Goal: Task Accomplishment & Management: Complete application form

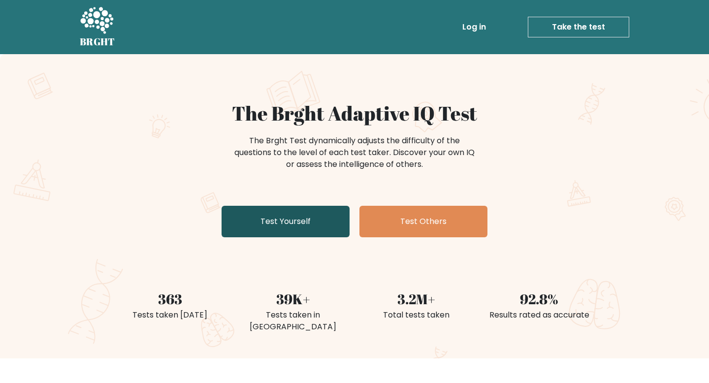
click at [284, 226] on link "Test Yourself" at bounding box center [286, 222] width 128 height 32
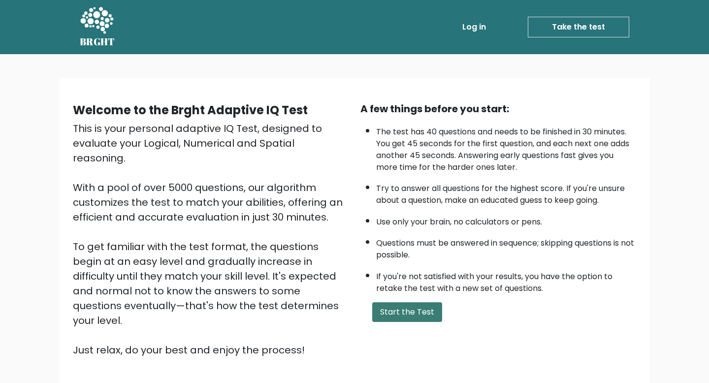
click at [390, 306] on button "Start the Test" at bounding box center [407, 312] width 70 height 20
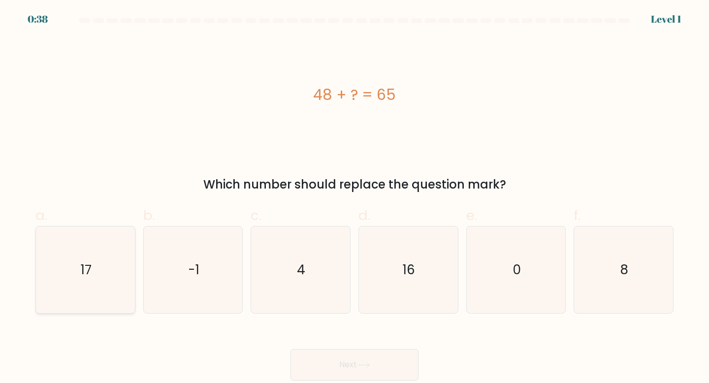
click at [89, 277] on text "17" at bounding box center [86, 270] width 11 height 18
click at [355, 198] on input "a. 17" at bounding box center [355, 195] width 0 height 6
radio input "true"
click at [345, 358] on button "Next" at bounding box center [355, 365] width 128 height 32
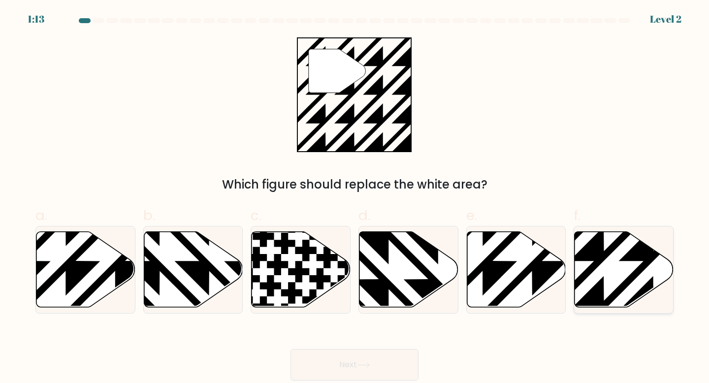
click at [618, 257] on icon at bounding box center [624, 270] width 99 height 76
click at [355, 198] on input "f." at bounding box center [355, 195] width 0 height 6
radio input "true"
click at [366, 365] on icon at bounding box center [363, 365] width 13 height 5
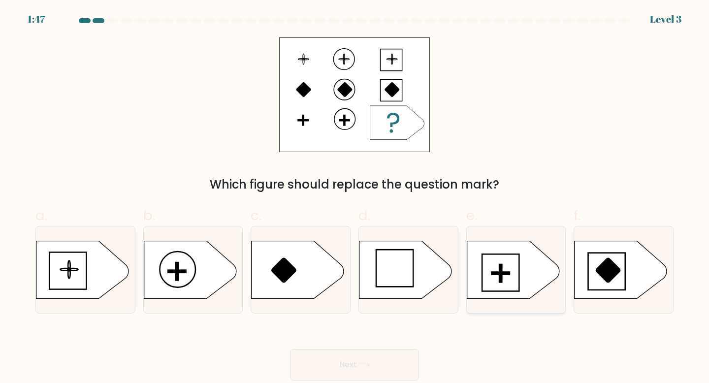
click at [509, 271] on icon at bounding box center [513, 270] width 93 height 58
click at [355, 198] on input "e." at bounding box center [355, 195] width 0 height 6
radio input "true"
click at [369, 358] on button "Next" at bounding box center [355, 365] width 128 height 32
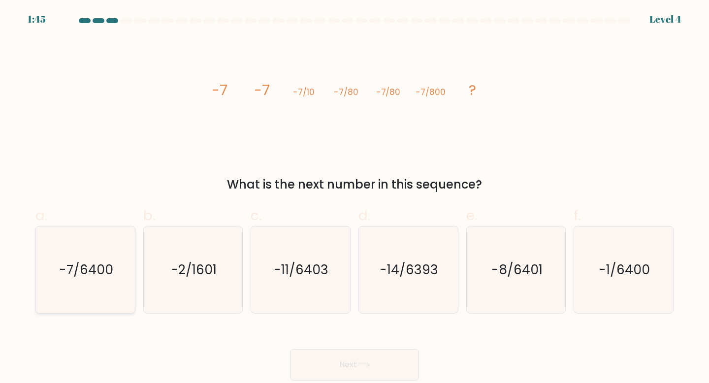
click at [113, 270] on icon "-7/6400" at bounding box center [85, 270] width 87 height 87
click at [355, 198] on input "a. -7/6400" at bounding box center [355, 195] width 0 height 6
radio input "true"
click at [350, 362] on button "Next" at bounding box center [355, 365] width 128 height 32
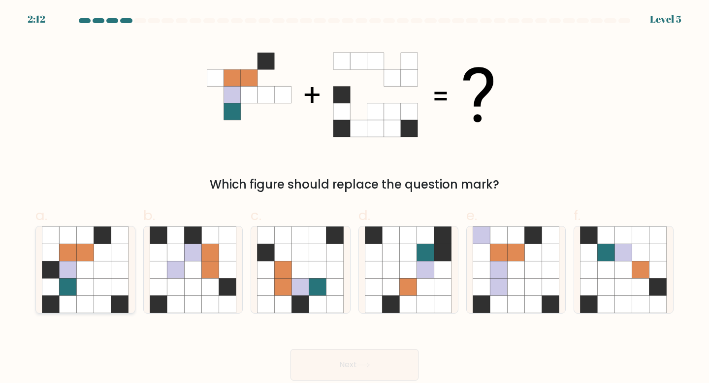
click at [97, 291] on icon at bounding box center [102, 287] width 17 height 17
click at [355, 198] on input "a." at bounding box center [355, 195] width 0 height 6
radio input "true"
click at [374, 366] on button "Next" at bounding box center [355, 365] width 128 height 32
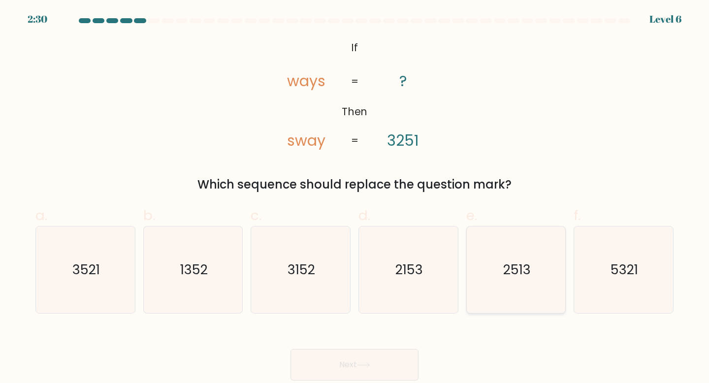
click at [522, 264] on text "2513" at bounding box center [517, 270] width 28 height 18
click at [355, 198] on input "e. 2513" at bounding box center [355, 195] width 0 height 6
radio input "true"
click at [329, 365] on button "Next" at bounding box center [355, 365] width 128 height 32
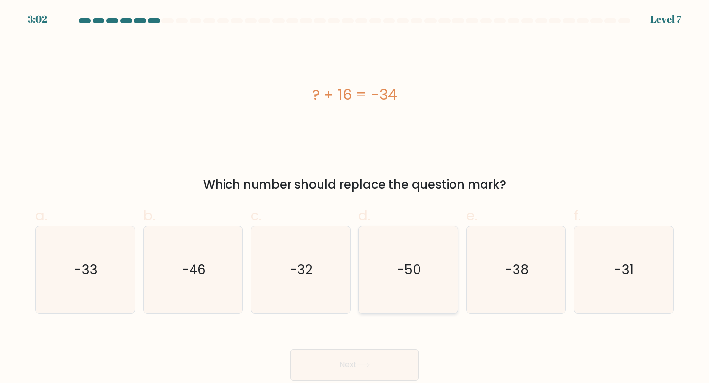
click at [411, 271] on text "-50" at bounding box center [410, 270] width 24 height 18
click at [355, 198] on input "d. -50" at bounding box center [355, 195] width 0 height 6
radio input "true"
click at [363, 362] on button "Next" at bounding box center [355, 365] width 128 height 32
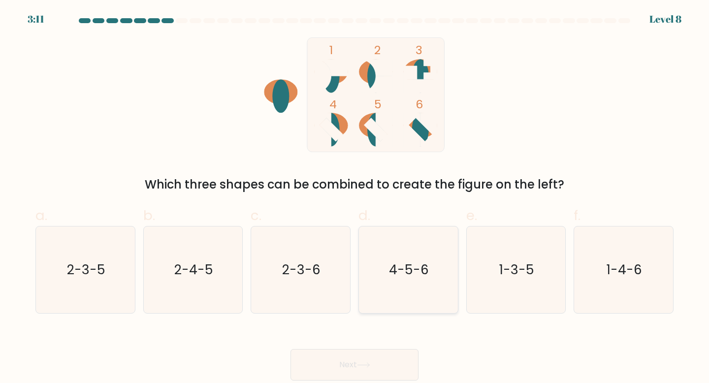
click at [417, 276] on text "4-5-6" at bounding box center [410, 270] width 40 height 18
click at [355, 198] on input "d. 4-5-6" at bounding box center [355, 195] width 0 height 6
radio input "true"
click at [369, 365] on icon at bounding box center [363, 365] width 13 height 5
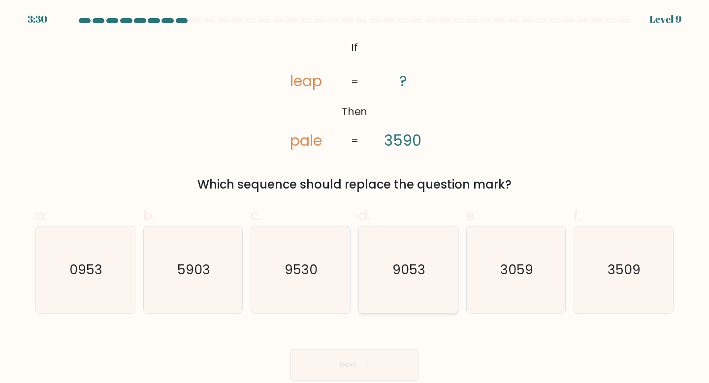
click at [415, 276] on text "9053" at bounding box center [409, 270] width 33 height 18
click at [355, 198] on input "d. 9053" at bounding box center [355, 195] width 0 height 6
radio input "true"
click at [362, 383] on body "3:29 Level 9 If" at bounding box center [354, 191] width 709 height 383
click at [367, 368] on button "Next" at bounding box center [355, 365] width 128 height 32
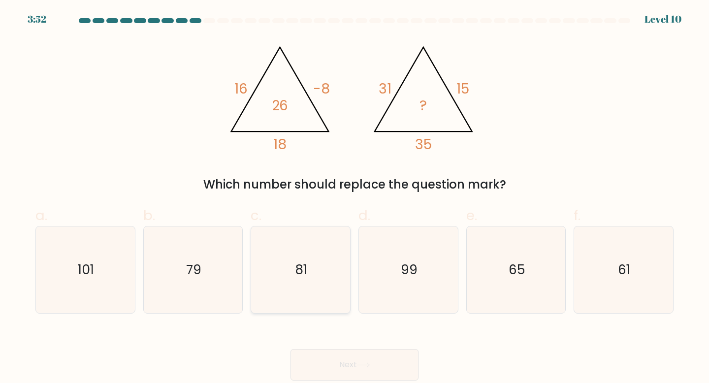
click at [290, 278] on icon "81" at bounding box center [300, 270] width 87 height 87
click at [355, 198] on input "c. 81" at bounding box center [355, 195] width 0 height 6
radio input "true"
click at [337, 363] on button "Next" at bounding box center [355, 365] width 128 height 32
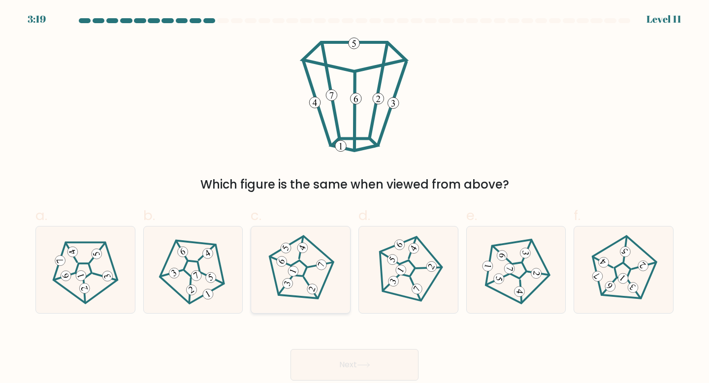
click at [323, 275] on icon at bounding box center [300, 269] width 69 height 69
click at [355, 198] on input "c." at bounding box center [355, 195] width 0 height 6
radio input "true"
click at [366, 365] on icon at bounding box center [363, 365] width 13 height 5
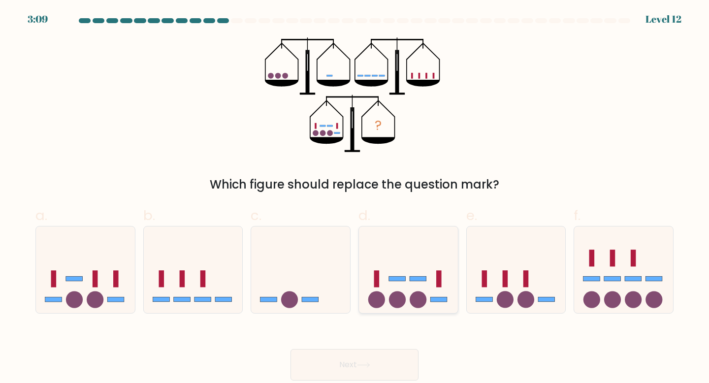
click at [425, 286] on icon at bounding box center [408, 270] width 99 height 82
click at [355, 198] on input "d." at bounding box center [355, 195] width 0 height 6
radio input "true"
click at [387, 364] on button "Next" at bounding box center [355, 365] width 128 height 32
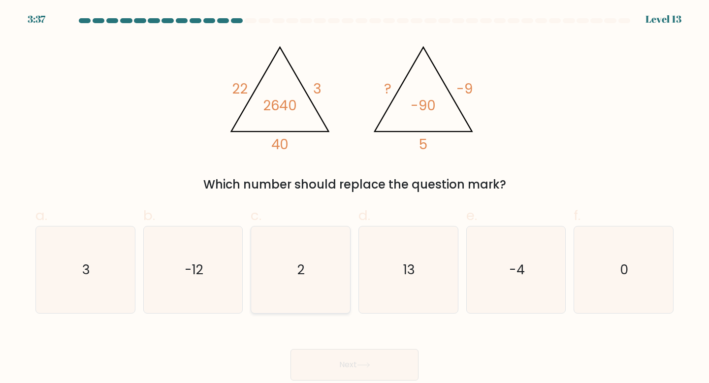
click at [298, 270] on icon "2" at bounding box center [300, 270] width 87 height 87
click at [355, 198] on input "c. 2" at bounding box center [355, 195] width 0 height 6
radio input "true"
click at [368, 369] on button "Next" at bounding box center [355, 365] width 128 height 32
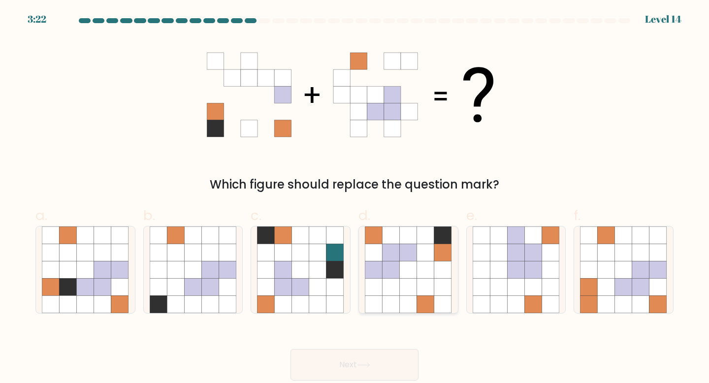
click at [431, 265] on icon at bounding box center [425, 269] width 17 height 17
click at [355, 198] on input "d." at bounding box center [355, 195] width 0 height 6
radio input "true"
click at [355, 358] on button "Next" at bounding box center [355, 365] width 128 height 32
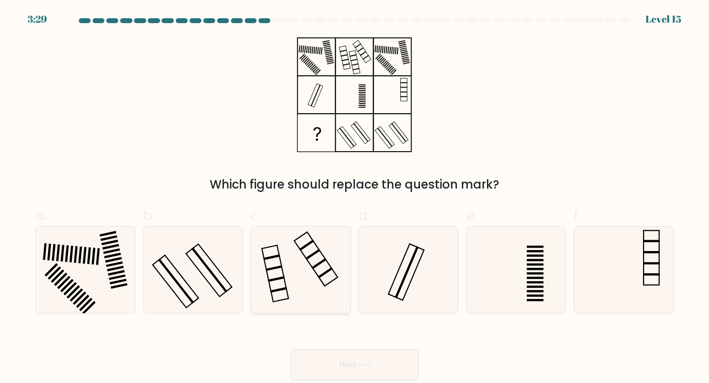
click at [311, 272] on icon at bounding box center [300, 270] width 87 height 87
click at [355, 198] on input "c." at bounding box center [355, 195] width 0 height 6
radio input "true"
click at [340, 370] on button "Next" at bounding box center [355, 365] width 128 height 32
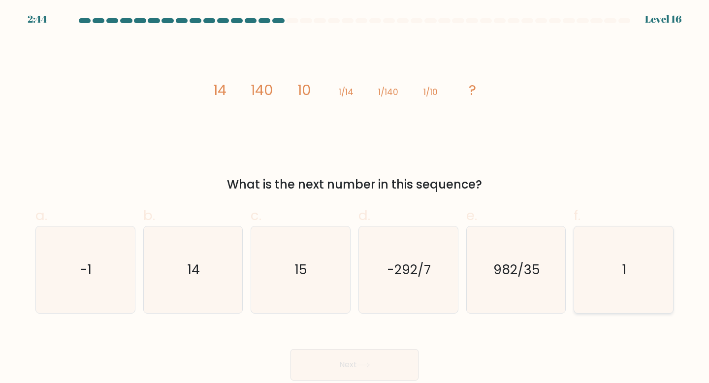
click at [617, 262] on icon "1" at bounding box center [623, 270] width 87 height 87
click at [355, 198] on input "f. 1" at bounding box center [355, 195] width 0 height 6
radio input "true"
click at [358, 357] on button "Next" at bounding box center [355, 365] width 128 height 32
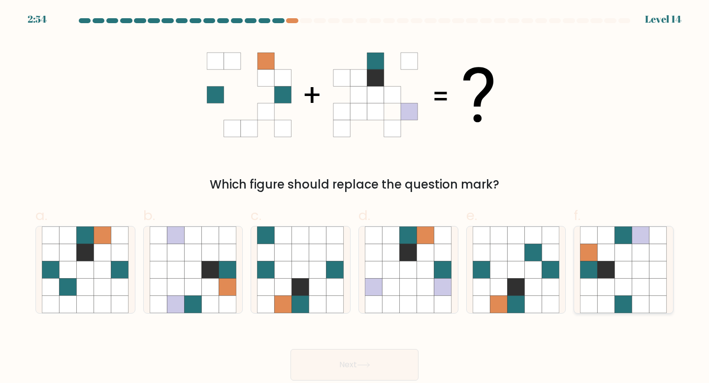
click at [629, 263] on icon at bounding box center [623, 269] width 17 height 17
click at [355, 198] on input "f." at bounding box center [355, 195] width 0 height 6
radio input "true"
click at [361, 368] on icon at bounding box center [363, 365] width 13 height 5
